Goal: Navigation & Orientation: Understand site structure

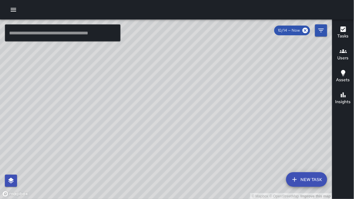
drag, startPoint x: 0, startPoint y: 60, endPoint x: 48, endPoint y: 107, distance: 66.9
click at [48, 107] on div "© Mapbox © OpenStreetMap Improve this map" at bounding box center [166, 109] width 332 height 180
drag, startPoint x: 50, startPoint y: 70, endPoint x: 19, endPoint y: 43, distance: 41.4
click at [19, 43] on div "© Mapbox © OpenStreetMap Improve this map" at bounding box center [166, 109] width 332 height 180
click at [17, 179] on div "© Mapbox © OpenStreetMap Improve this map" at bounding box center [166, 109] width 332 height 180
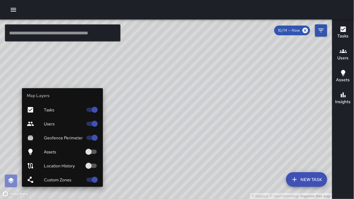
click at [7, 178] on icon "button" at bounding box center [10, 180] width 7 height 7
click at [36, 123] on div at bounding box center [35, 123] width 17 height 7
